Goal: Information Seeking & Learning: Compare options

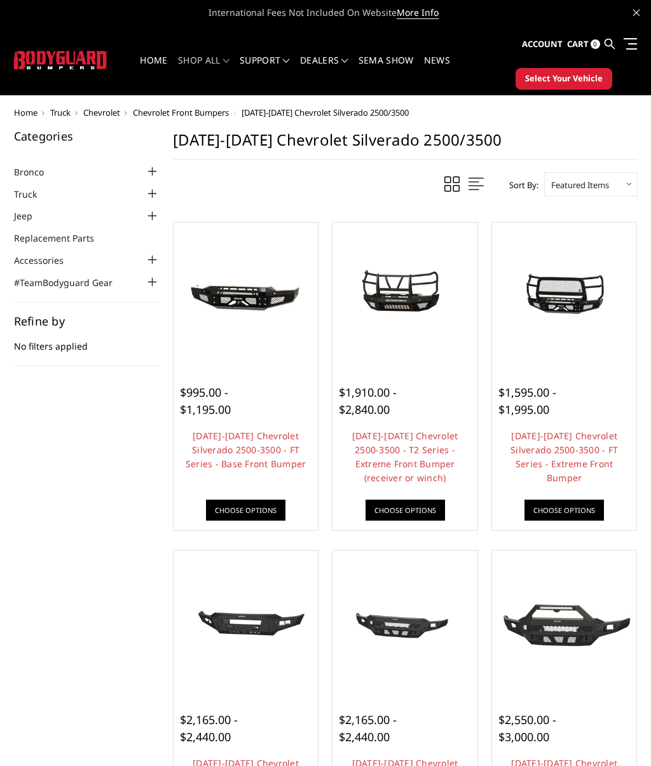
click at [249, 359] on div at bounding box center [246, 295] width 139 height 139
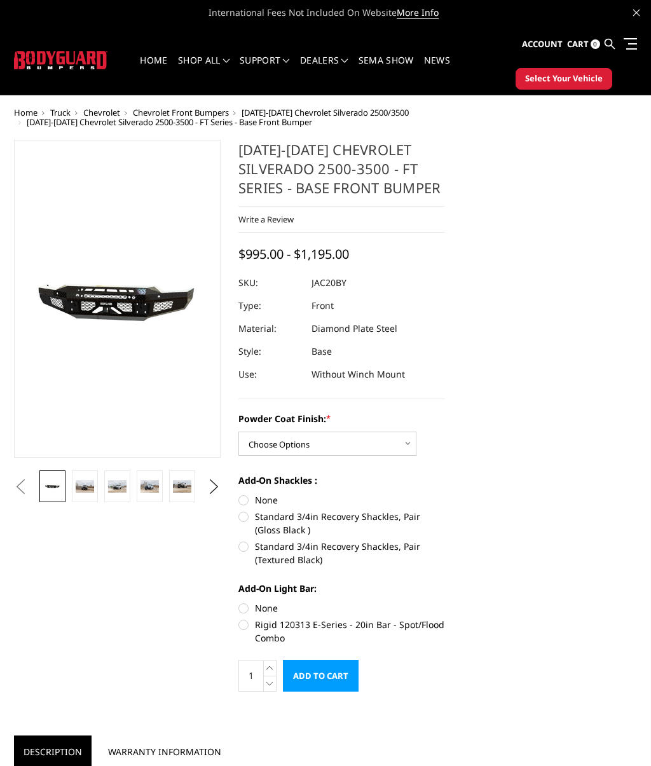
click at [93, 486] on img at bounding box center [85, 486] width 18 height 12
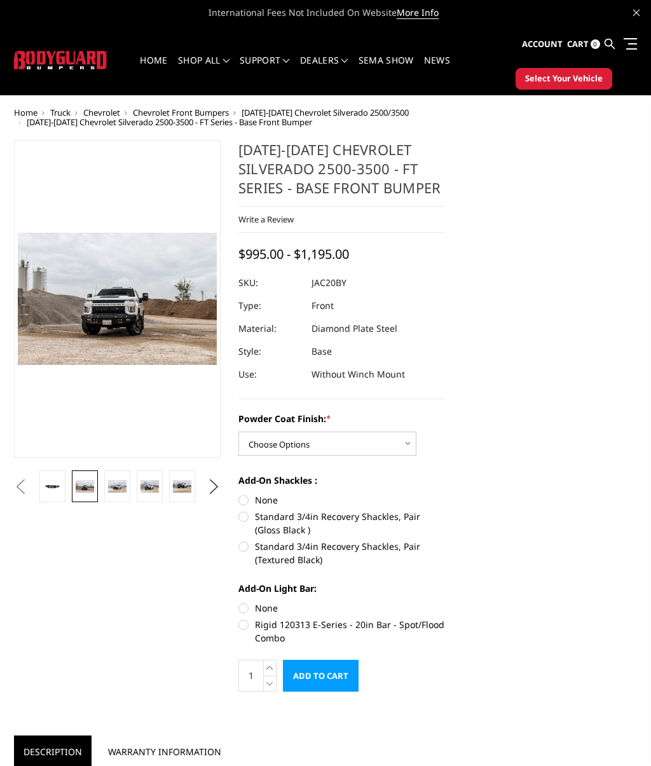
click at [128, 491] on link at bounding box center [117, 487] width 26 height 32
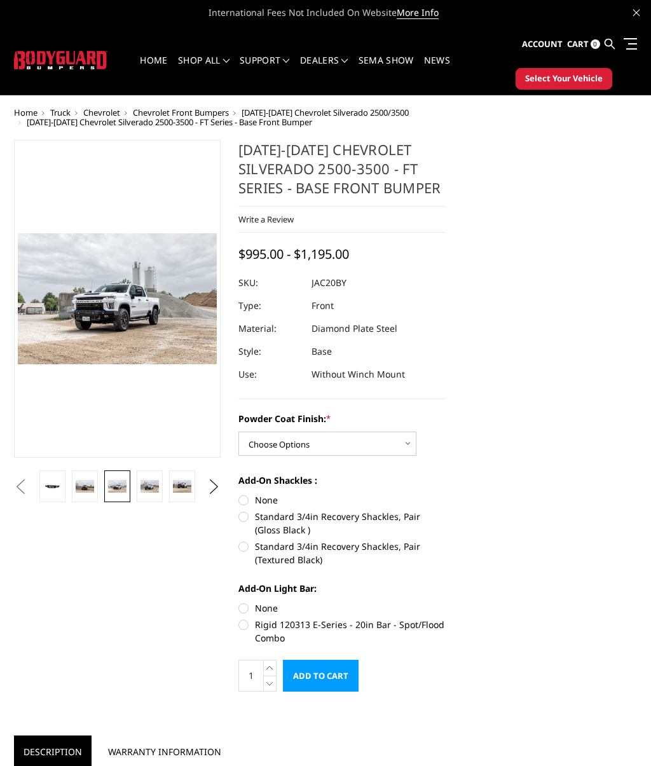
click at [171, 488] on link at bounding box center [182, 487] width 26 height 32
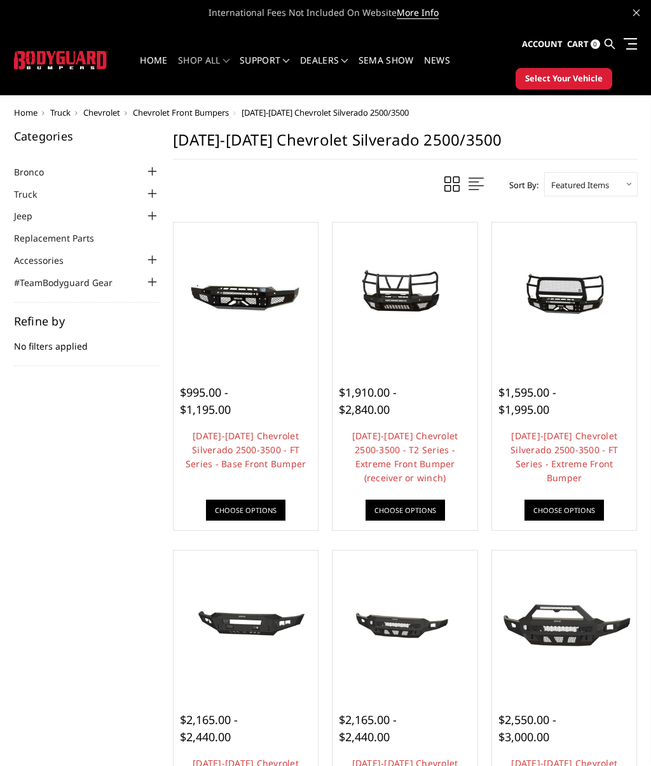
click at [263, 433] on link "[DATE]-[DATE] Chevrolet Silverado 2500-3500 - FT Series - Base Front Bumper" at bounding box center [246, 450] width 121 height 40
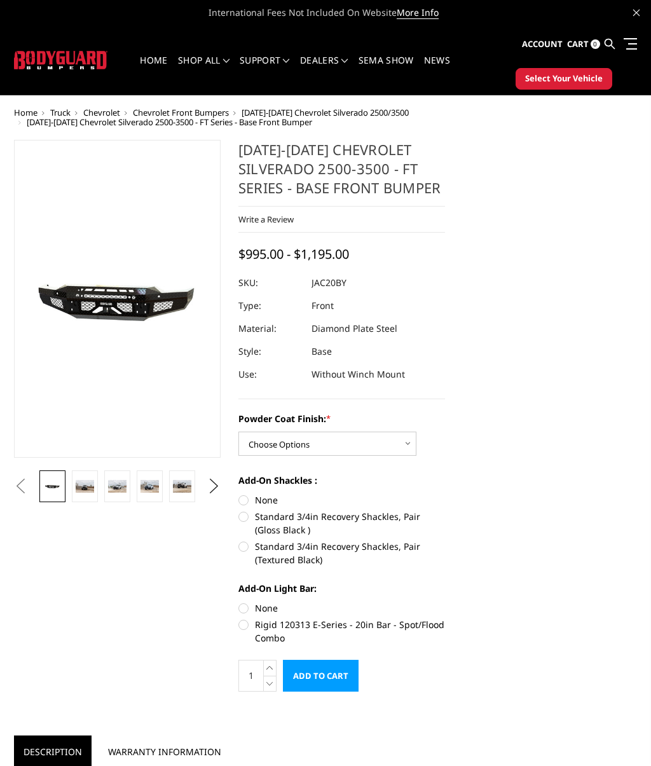
click at [187, 486] on img at bounding box center [182, 486] width 18 height 12
